Goal: Information Seeking & Learning: Learn about a topic

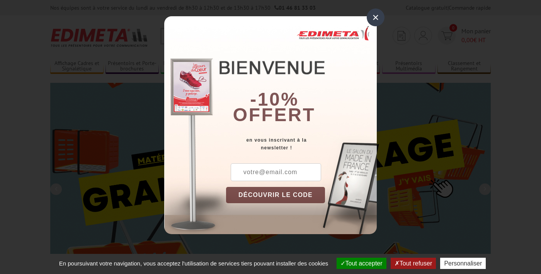
click at [374, 23] on div "×" at bounding box center [376, 18] width 18 height 18
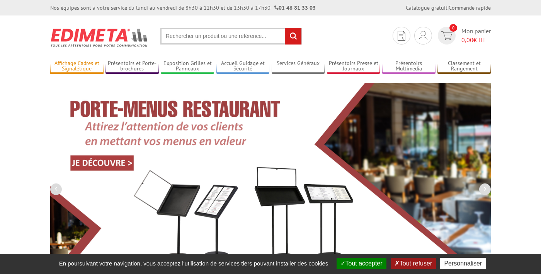
click at [78, 62] on link "Affichage Cadres et Signalétique" at bounding box center [76, 66] width 53 height 13
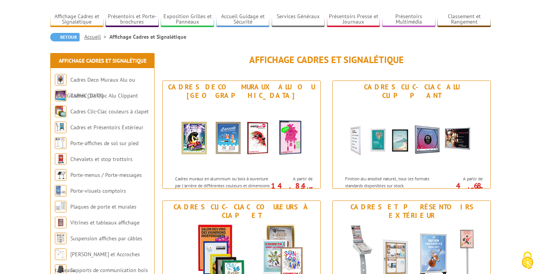
scroll to position [48, 0]
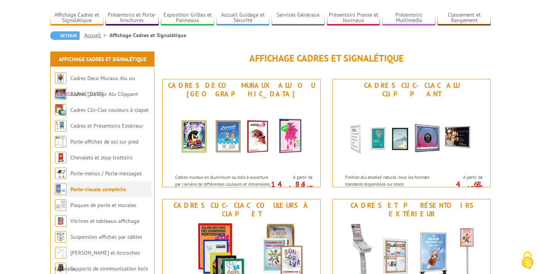
click at [108, 190] on link "Porte-visuels comptoirs" at bounding box center [98, 189] width 56 height 7
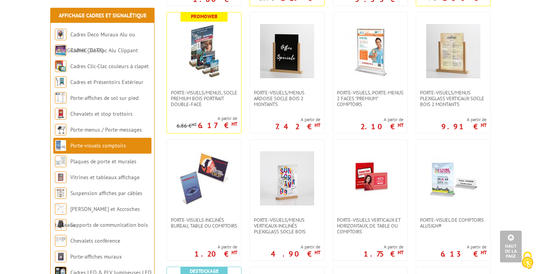
scroll to position [279, 0]
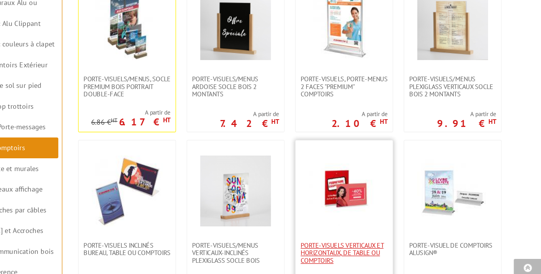
click at [350, 229] on span "Porte-visuels verticaux et horizontaux, de table ou comptoirs" at bounding box center [370, 225] width 66 height 17
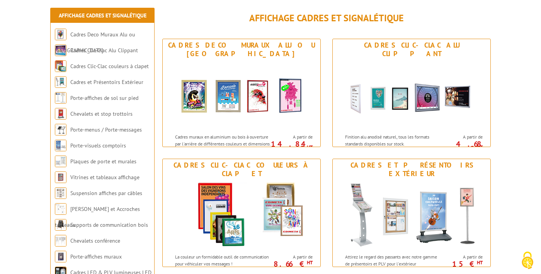
scroll to position [95, 0]
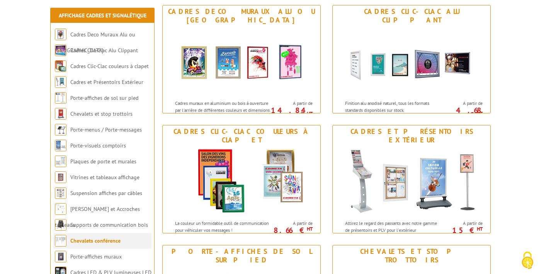
click at [108, 240] on link "Chevalets conférence" at bounding box center [95, 240] width 50 height 7
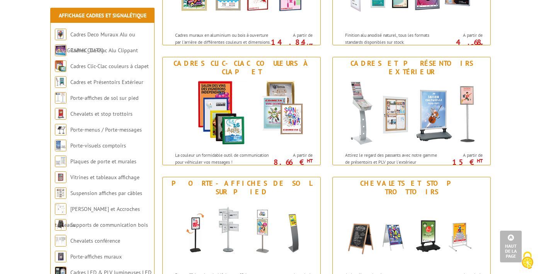
scroll to position [191, 0]
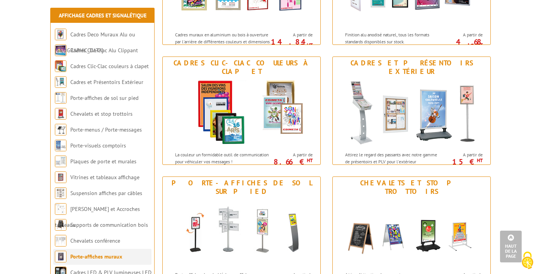
click at [121, 259] on link "Porte-affiches muraux" at bounding box center [96, 256] width 52 height 7
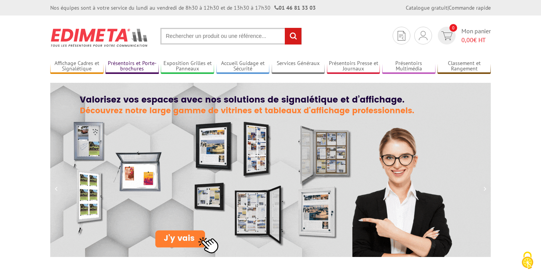
click at [135, 62] on link "Présentoirs et Porte-brochures" at bounding box center [132, 66] width 53 height 13
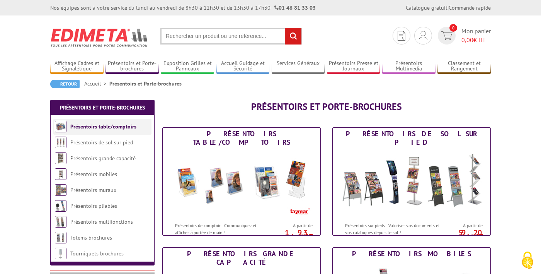
click at [119, 126] on link "Présentoirs table/comptoirs" at bounding box center [103, 126] width 66 height 7
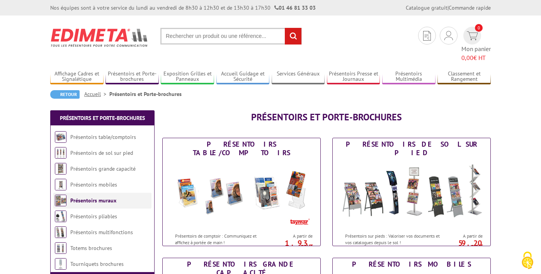
click at [107, 197] on link "Présentoirs muraux" at bounding box center [93, 200] width 46 height 7
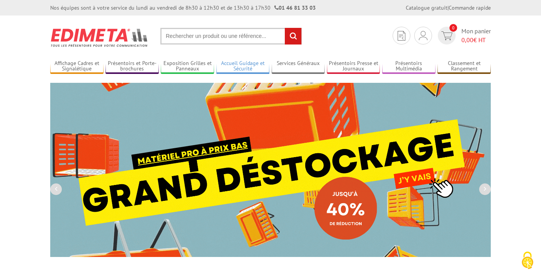
click at [246, 68] on link "Accueil Guidage et Sécurité" at bounding box center [243, 66] width 53 height 13
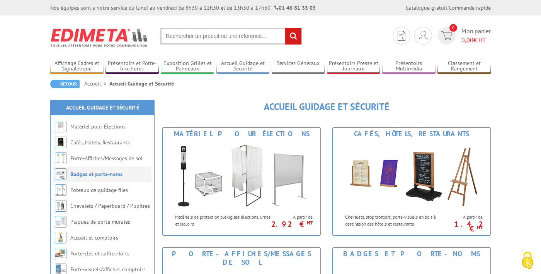
click at [104, 174] on link "Badges et porte-noms" at bounding box center [96, 174] width 52 height 7
click at [134, 207] on link "Chevalets / Paperboard / Pupitres" at bounding box center [110, 205] width 81 height 7
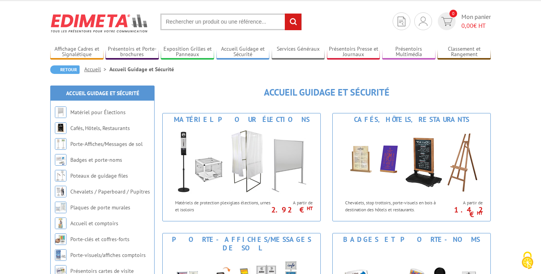
scroll to position [20, 0]
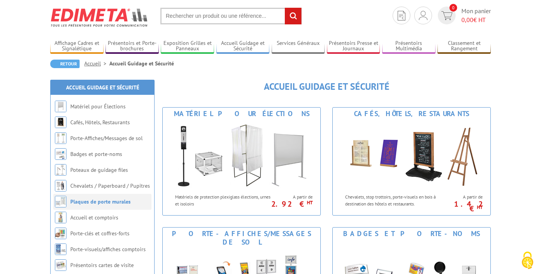
click at [123, 200] on link "Plaques de porte murales" at bounding box center [100, 201] width 60 height 7
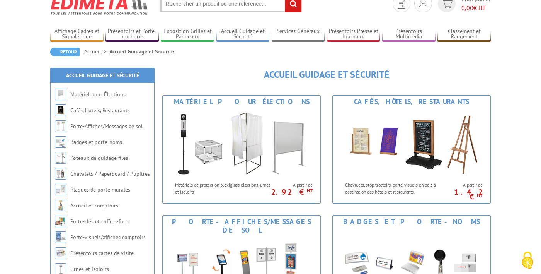
scroll to position [34, 0]
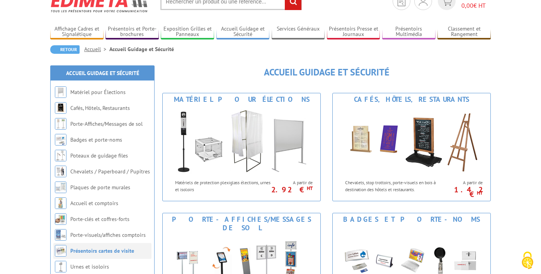
click at [121, 249] on link "Présentoirs cartes de visite" at bounding box center [102, 250] width 64 height 7
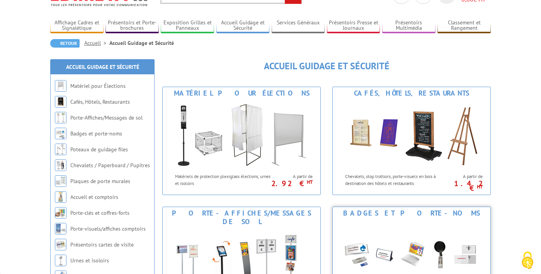
click at [406, 263] on img at bounding box center [411, 254] width 143 height 70
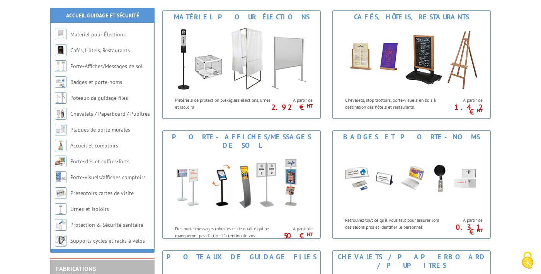
scroll to position [119, 0]
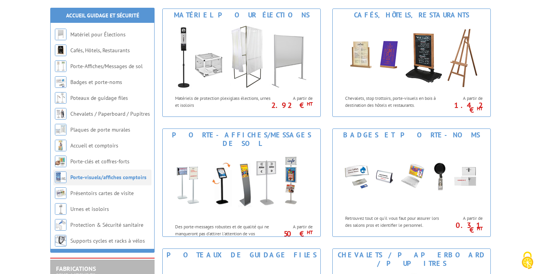
click at [124, 174] on link "Porte-visuels/affiches comptoirs" at bounding box center [108, 177] width 76 height 7
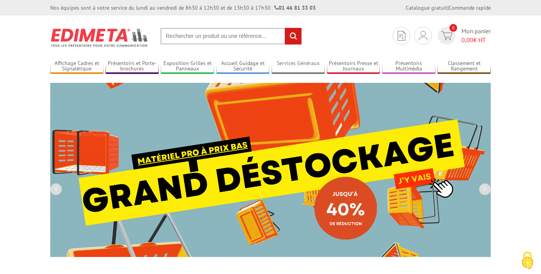
click at [295, 69] on link "Services Généraux" at bounding box center [298, 66] width 53 height 13
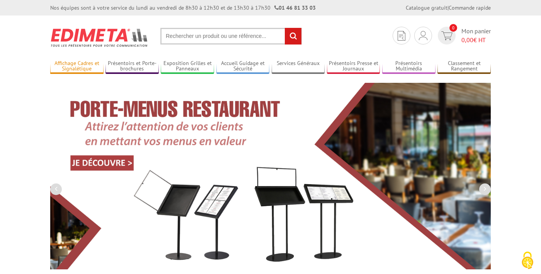
click at [80, 65] on link "Affichage Cadres et Signalétique" at bounding box center [76, 66] width 53 height 13
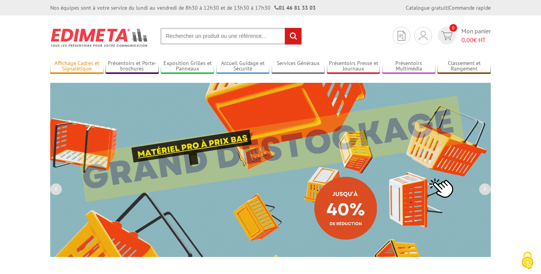
click at [76, 69] on link "Affichage Cadres et Signalétique" at bounding box center [76, 66] width 53 height 13
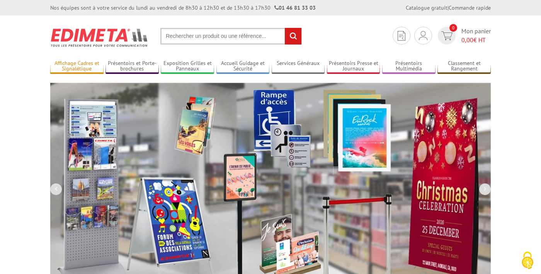
click at [76, 62] on link "Affichage Cadres et Signalétique" at bounding box center [76, 66] width 53 height 13
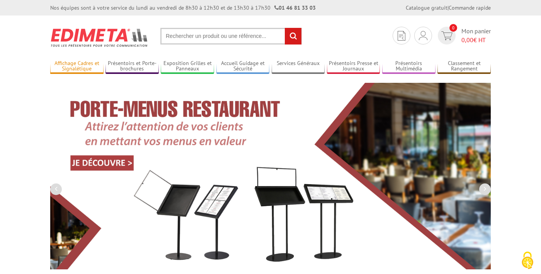
click at [75, 68] on link "Affichage Cadres et Signalétique" at bounding box center [76, 66] width 53 height 13
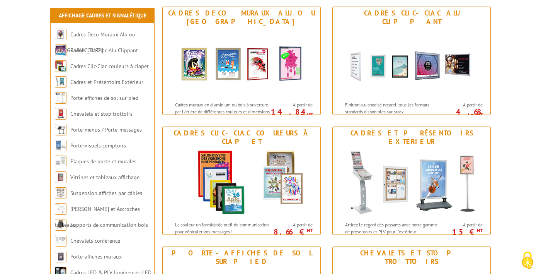
scroll to position [121, 0]
click at [119, 259] on link "Porte-affiches muraux" at bounding box center [96, 256] width 52 height 7
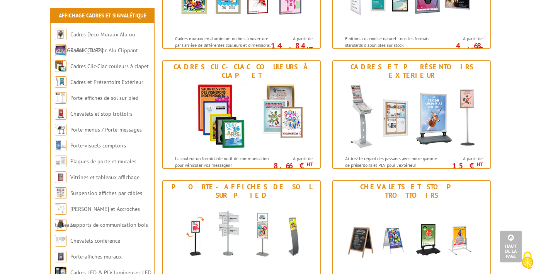
scroll to position [194, 0]
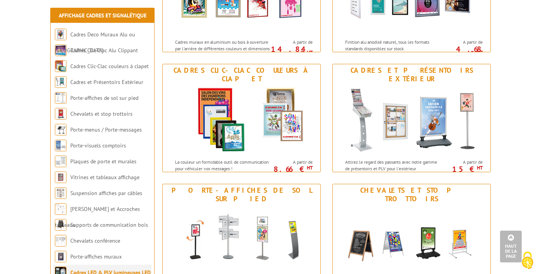
click at [120, 266] on li "Cadres LED & PLV lumineuses LED" at bounding box center [102, 272] width 98 height 16
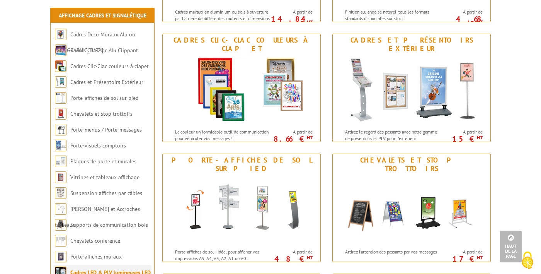
scroll to position [207, 0]
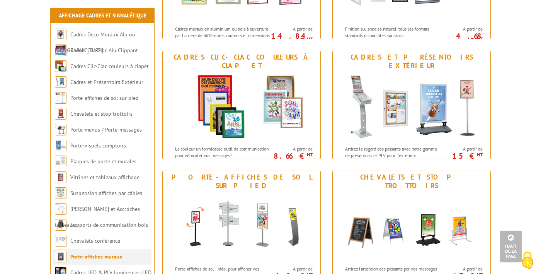
click at [117, 254] on link "Porte-affiches muraux" at bounding box center [96, 256] width 52 height 7
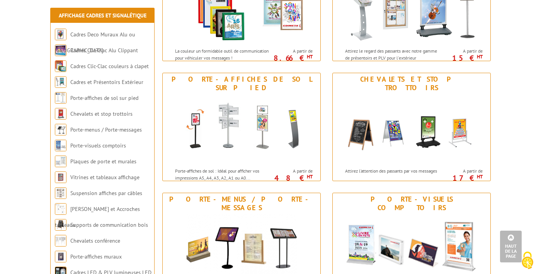
scroll to position [294, 0]
click at [118, 258] on link "Porte-affiches muraux" at bounding box center [96, 256] width 52 height 7
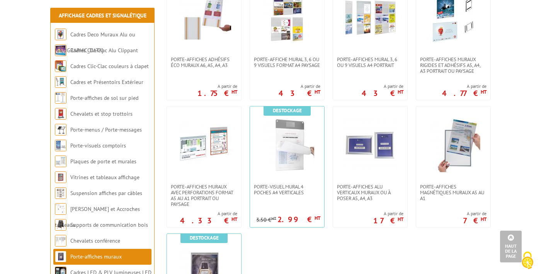
scroll to position [575, 0]
click at [211, 189] on span "Porte-affiches muraux avec perforations format A5 au A1 portrait ou paysage" at bounding box center [204, 194] width 66 height 23
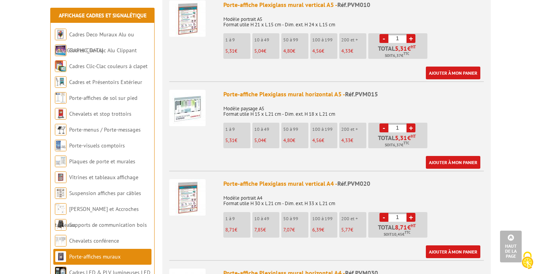
scroll to position [323, 0]
click at [321, 201] on p "Modèle portrait A4 Format utile H 30 x L 21 cm - Dim. ext. H 33 x L 21 cm" at bounding box center [353, 198] width 261 height 16
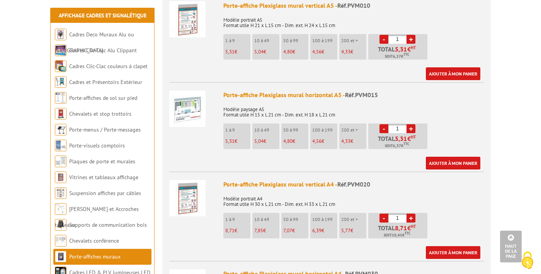
scroll to position [328, 0]
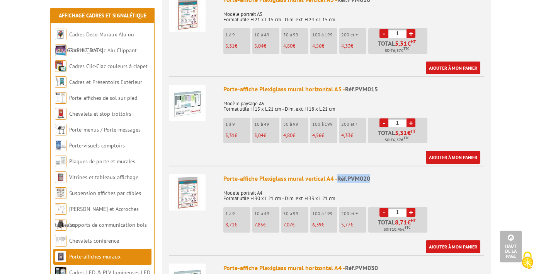
click at [410, 193] on p "Modèle portrait A4 Format utile H 30 x L 21 cm - Dim. ext. H 33 x L 21 cm" at bounding box center [353, 193] width 261 height 16
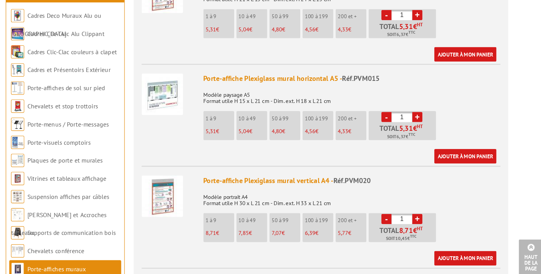
click at [343, 185] on p "Modèle portrait A4 Format utile H 30 x L 21 cm - Dim. ext. H 33 x L 21 cm" at bounding box center [353, 193] width 261 height 16
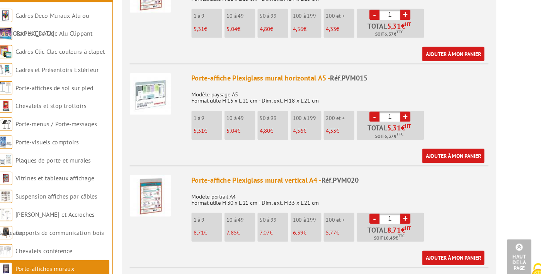
click at [341, 177] on span "Réf.PVM020" at bounding box center [354, 179] width 33 height 8
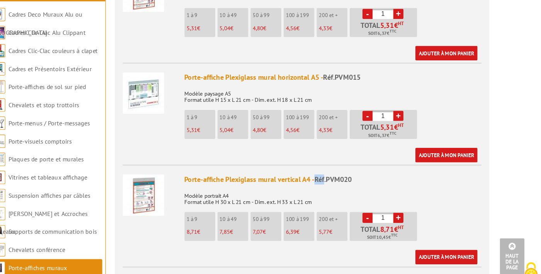
click at [396, 178] on div "Porte-affiche Plexiglass mural vertical A4 - Réf.PVM020" at bounding box center [353, 178] width 261 height 9
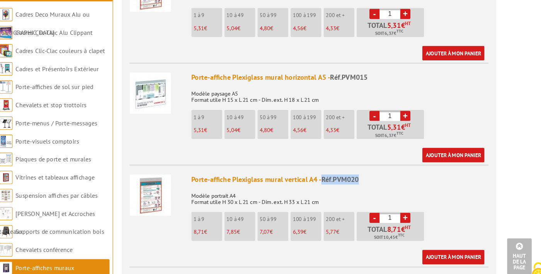
click at [402, 189] on p "Modèle portrait A4 Format utile H 30 x L 21 cm - Dim. ext. H 33 x L 21 cm" at bounding box center [353, 193] width 261 height 16
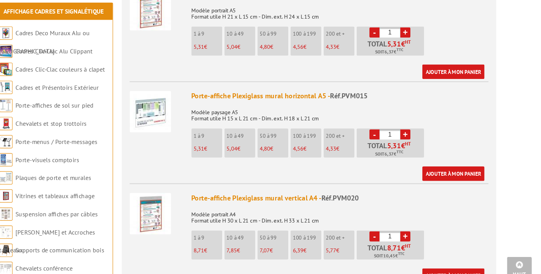
scroll to position [326, 0]
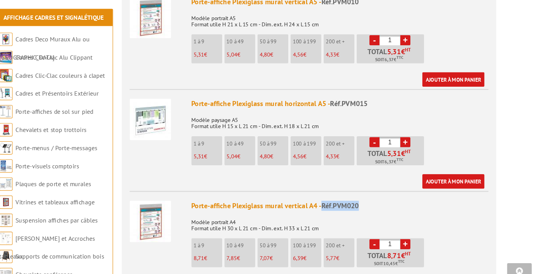
copy span "Réf.PVM020"
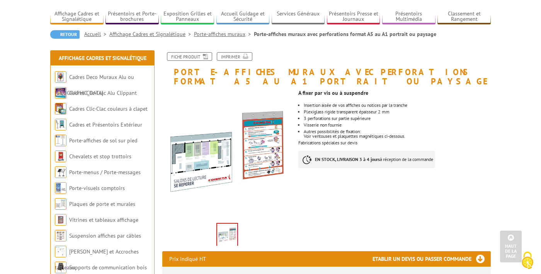
scroll to position [0, 0]
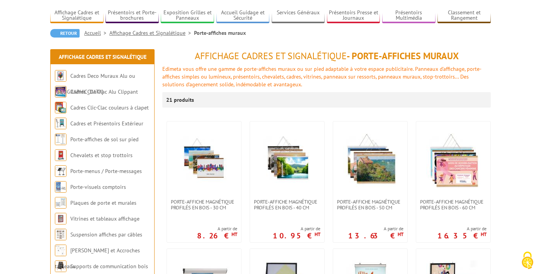
scroll to position [49, 0]
